Goal: Transaction & Acquisition: Purchase product/service

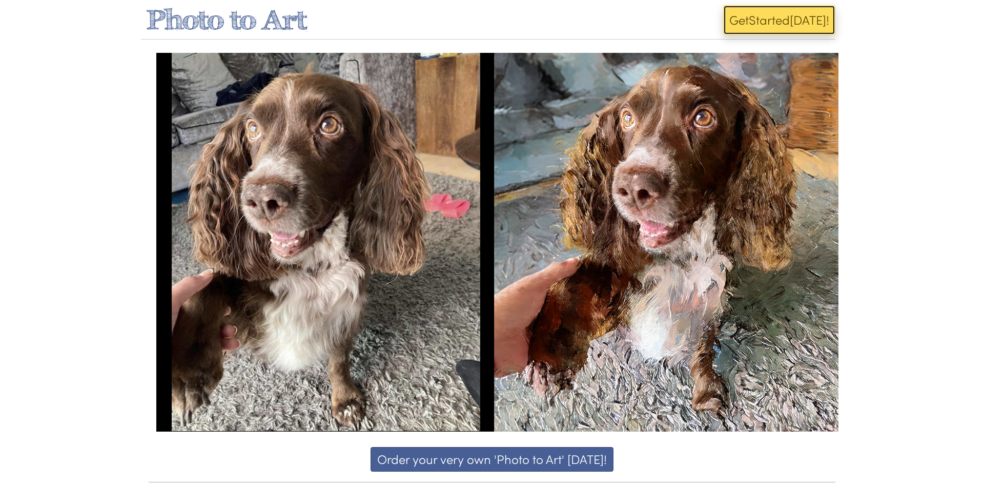
click at [767, 18] on button "Get Start ed Today!" at bounding box center [779, 20] width 112 height 30
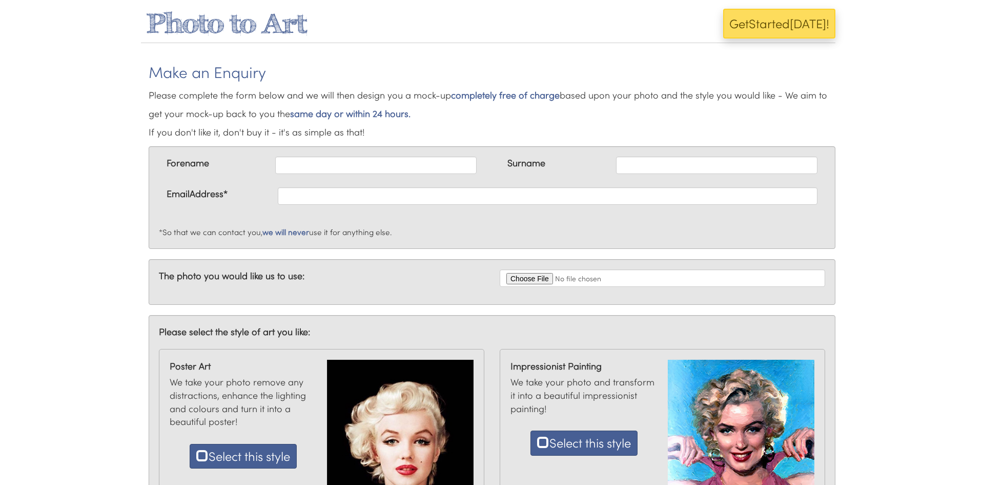
scroll to position [5, 0]
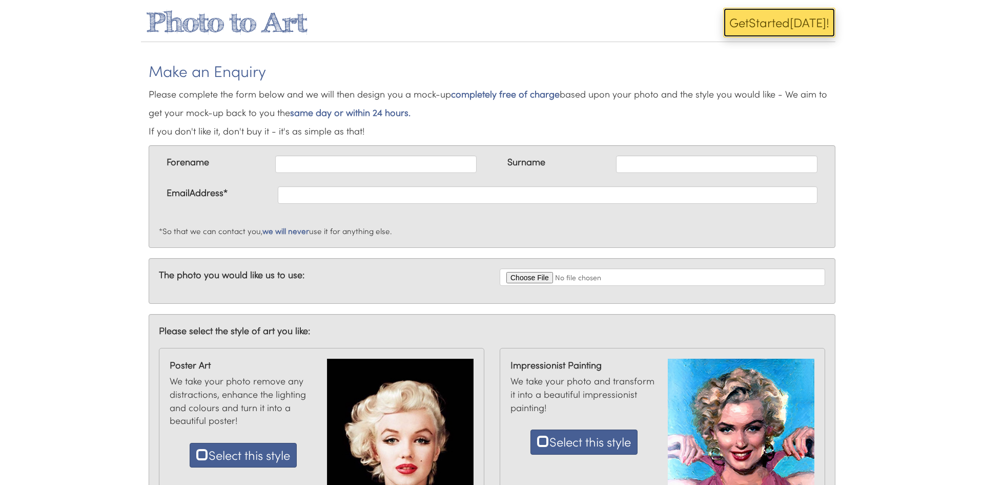
click at [794, 21] on button "Get Start ed Today!" at bounding box center [779, 23] width 112 height 30
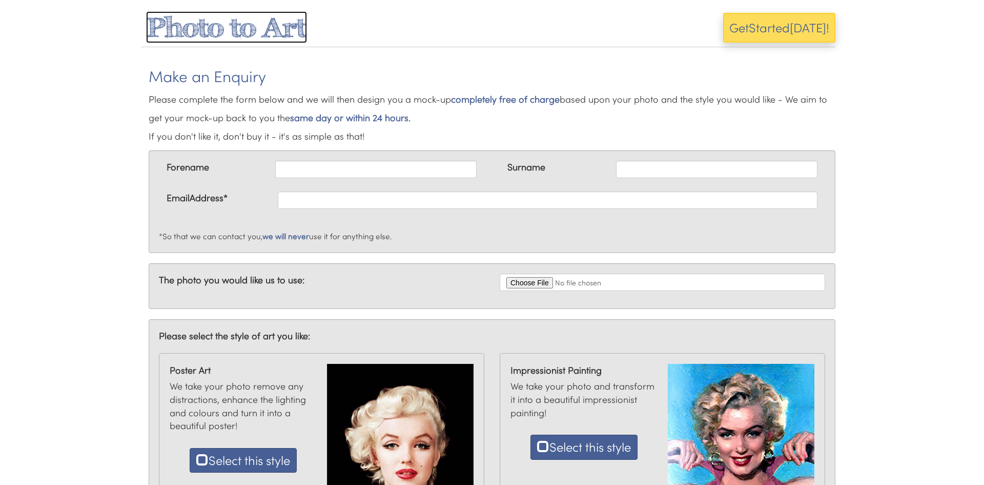
click at [172, 37] on span "Photo to Art" at bounding box center [226, 27] width 161 height 32
